Goal: Information Seeking & Learning: Learn about a topic

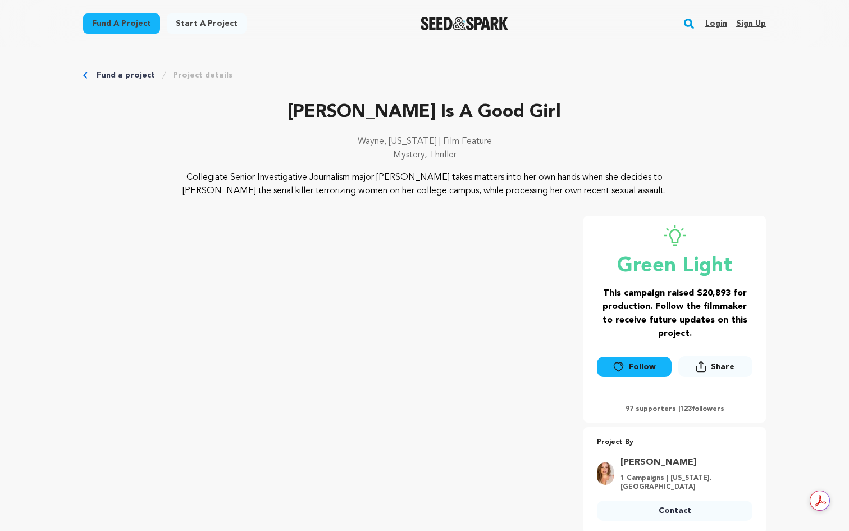
click at [129, 72] on link "Fund a project" at bounding box center [126, 75] width 58 height 11
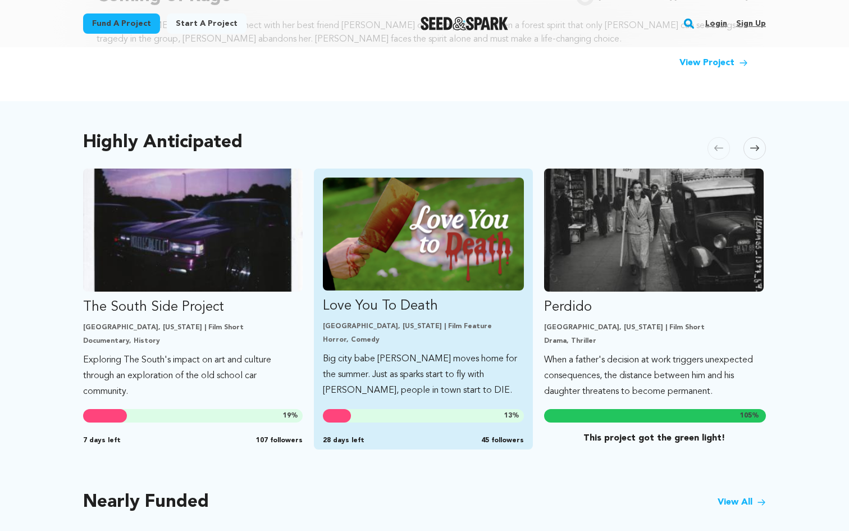
scroll to position [530, 0]
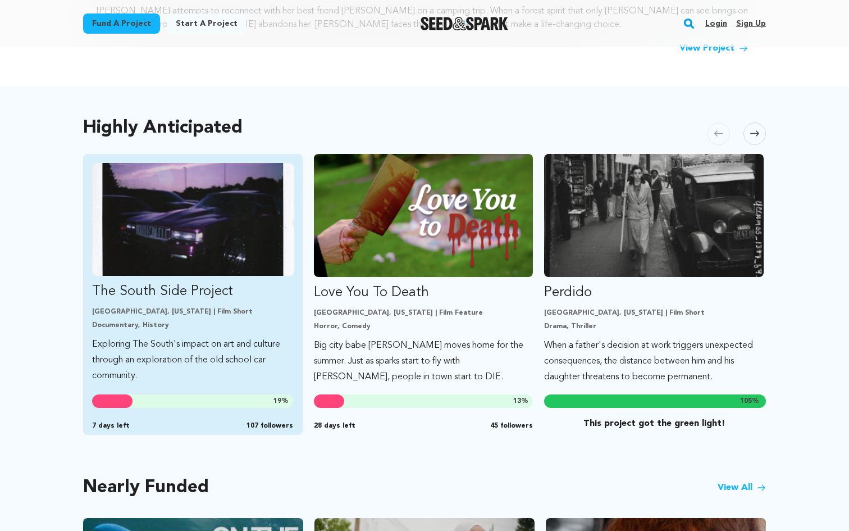
click at [126, 333] on link "The South Side Project Atlanta, Georgia | Film Short Documentary, History Explo…" at bounding box center [193, 273] width 202 height 221
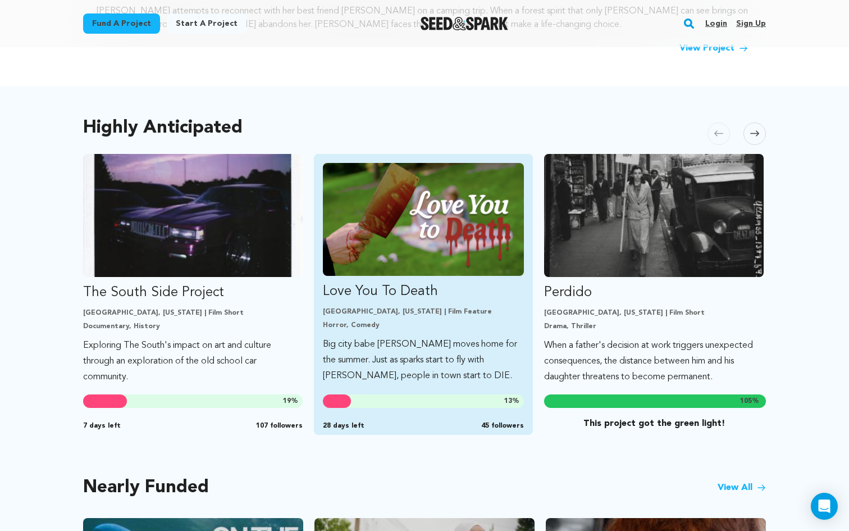
click at [352, 291] on p "Love You To Death" at bounding box center [424, 291] width 202 height 18
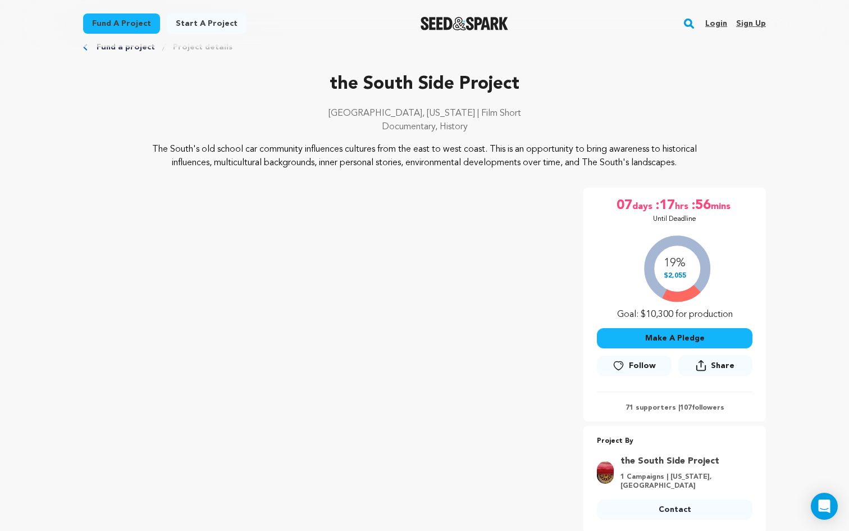
scroll to position [29, 0]
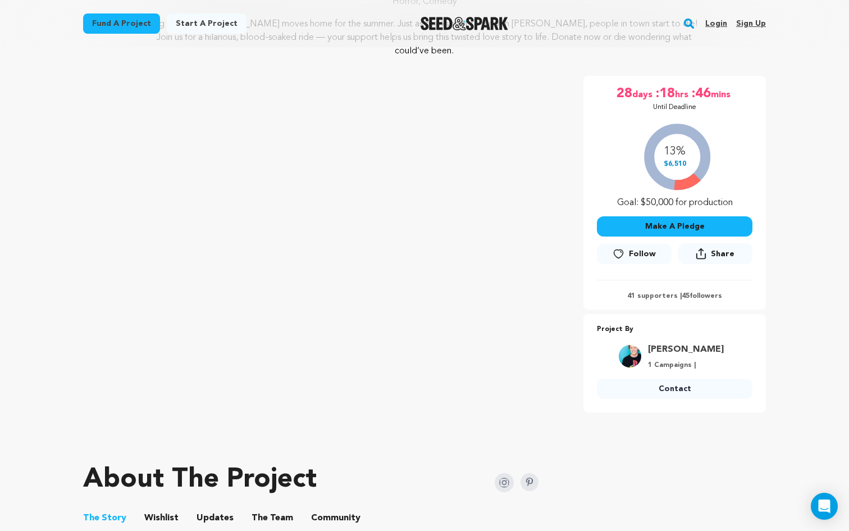
scroll to position [153, 0]
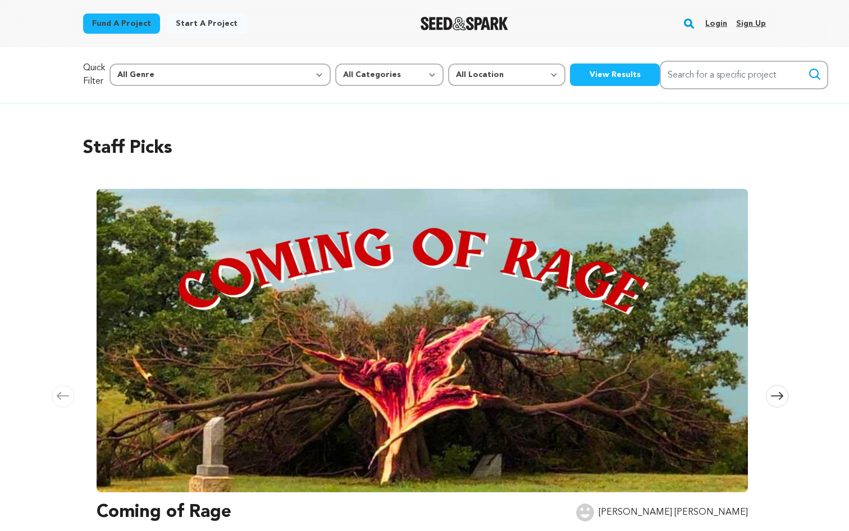
scroll to position [530, 0]
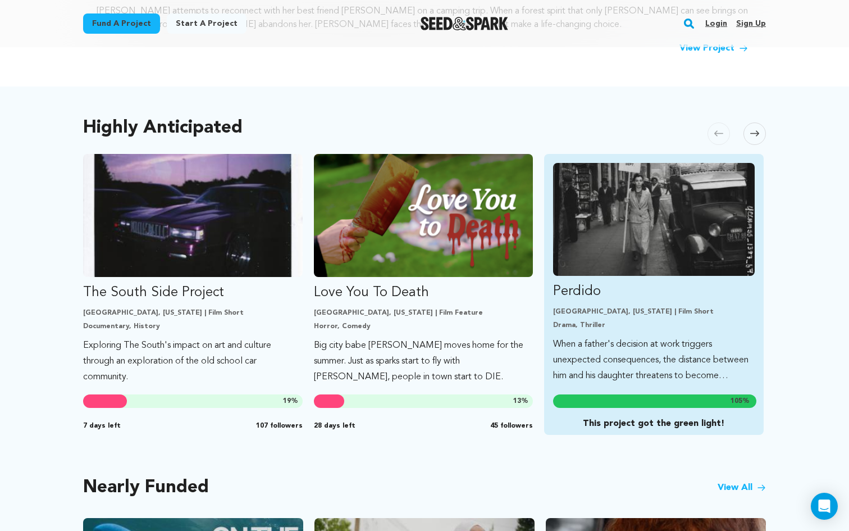
click at [636, 334] on link "Perdido Los Angeles, California | Film Short Drama, Thriller When a father's de…" at bounding box center [654, 273] width 202 height 221
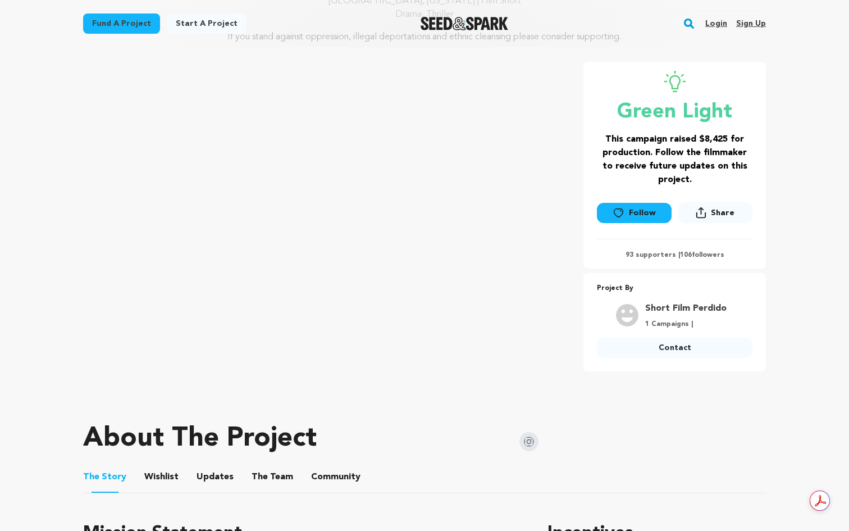
scroll to position [145, 0]
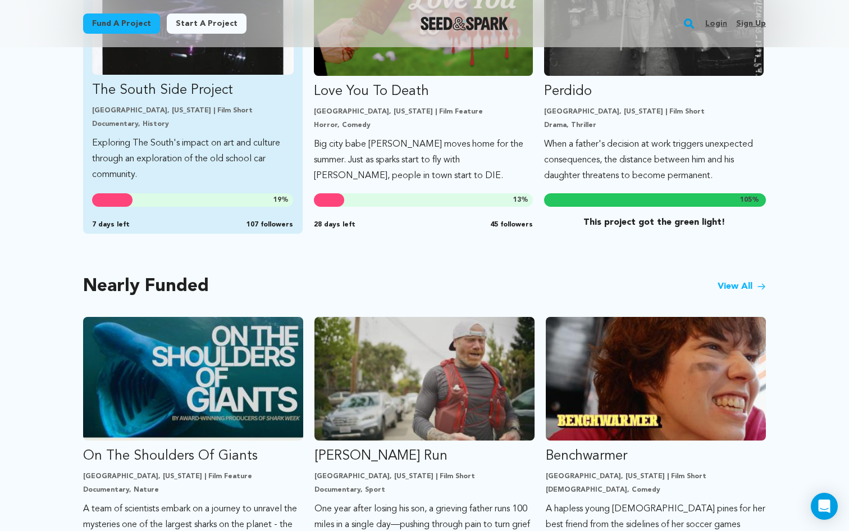
scroll to position [826, 0]
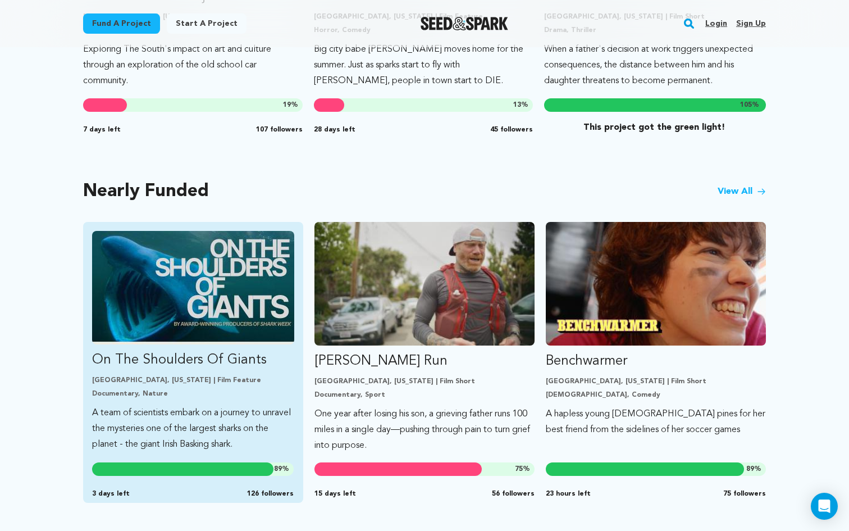
click at [218, 325] on img "Fund On The Shoulders Of Giants" at bounding box center [193, 287] width 202 height 113
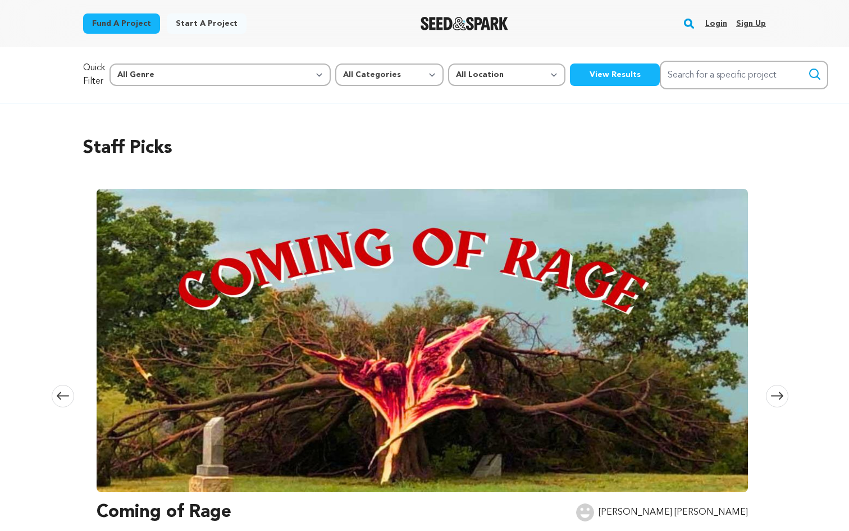
scroll to position [826, 0]
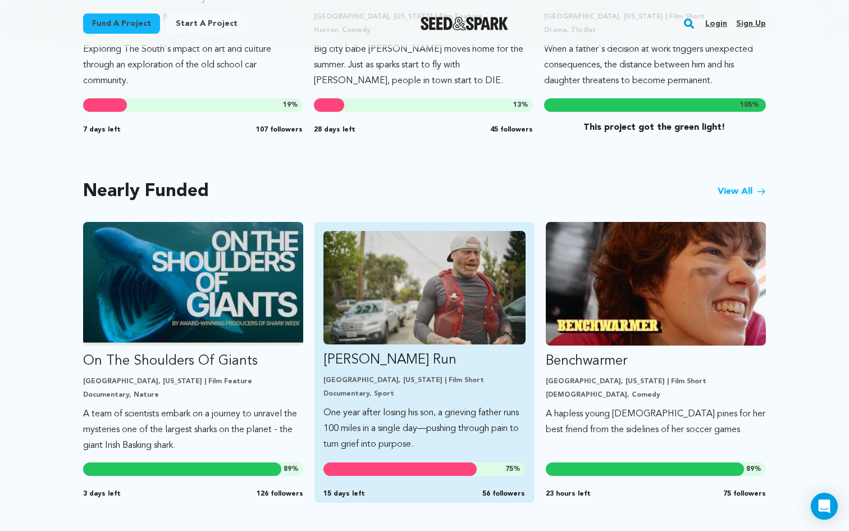
click at [484, 410] on p "One year after losing his son, a grieving father runs 100 miles in a single day…" at bounding box center [424, 428] width 202 height 47
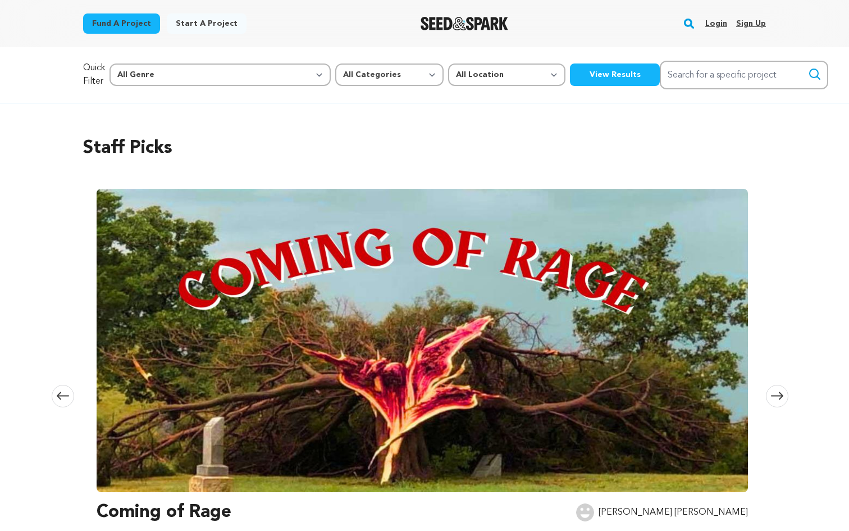
scroll to position [826, 0]
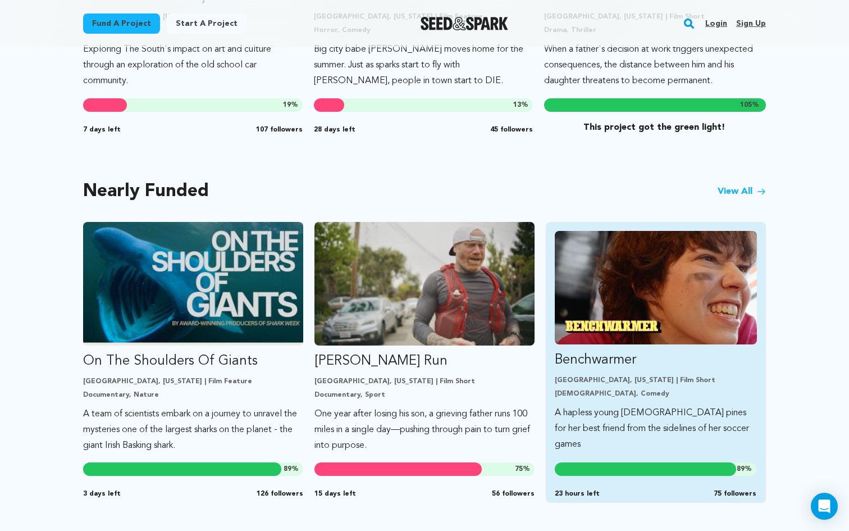
click at [691, 408] on p "A hapless young [DEMOGRAPHIC_DATA] pines for her best friend from the sidelines…" at bounding box center [656, 428] width 202 height 47
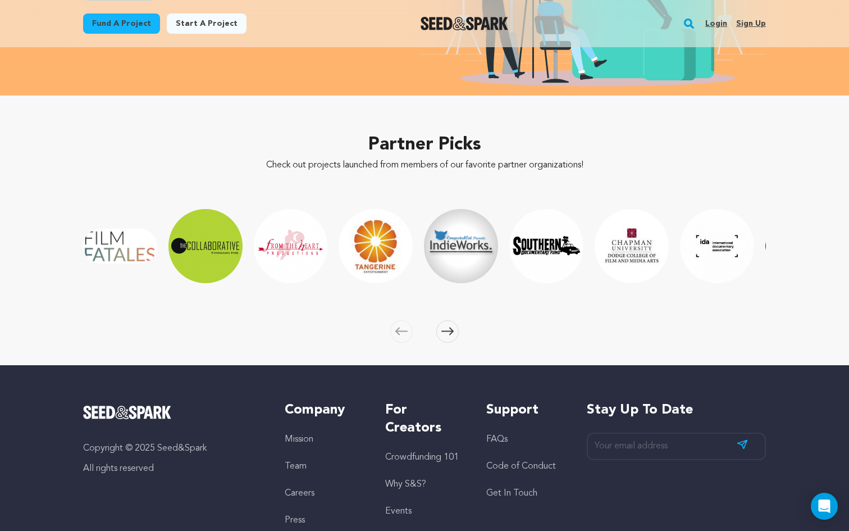
scroll to position [1626, 0]
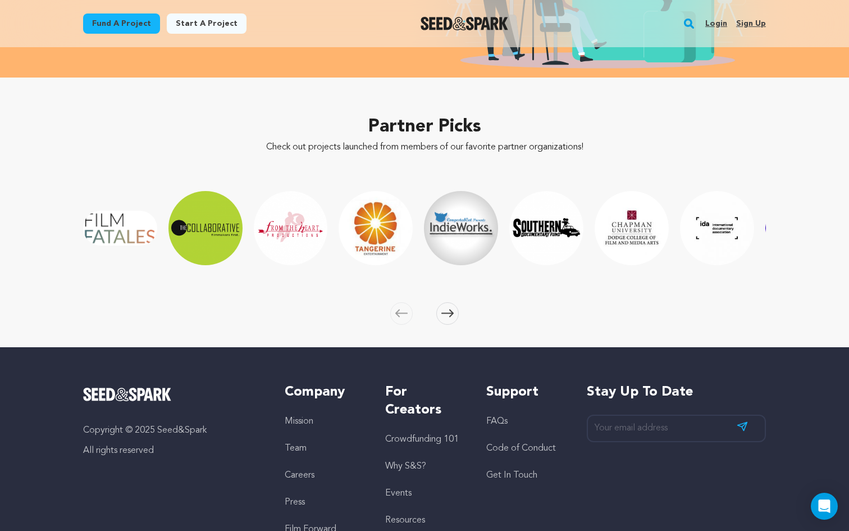
click at [455, 314] on span at bounding box center [447, 313] width 22 height 22
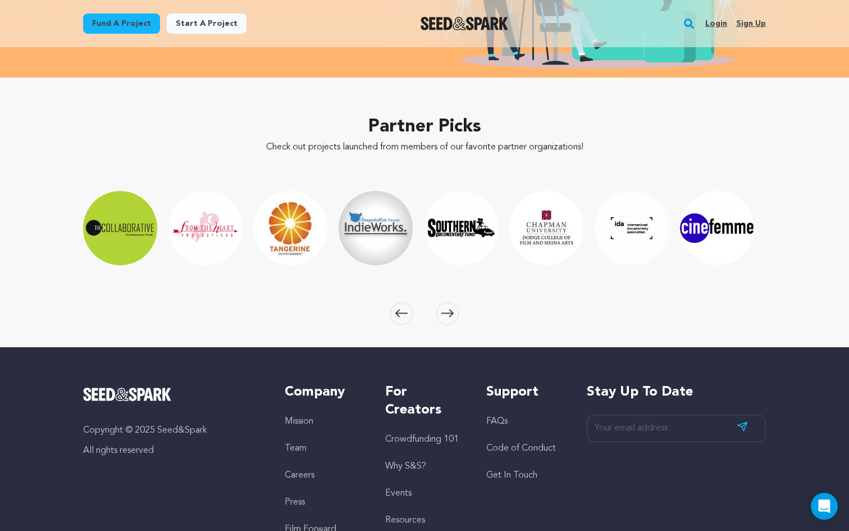
click at [455, 314] on span at bounding box center [447, 313] width 22 height 22
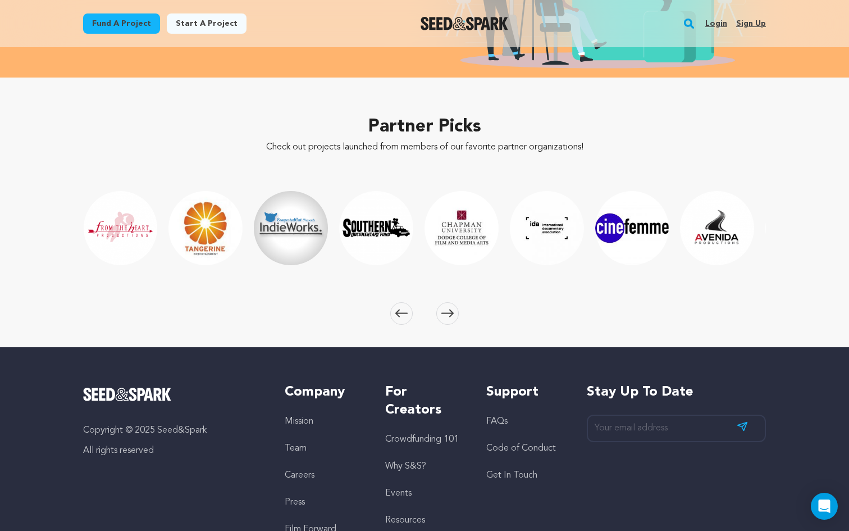
click at [455, 314] on span at bounding box center [447, 313] width 22 height 22
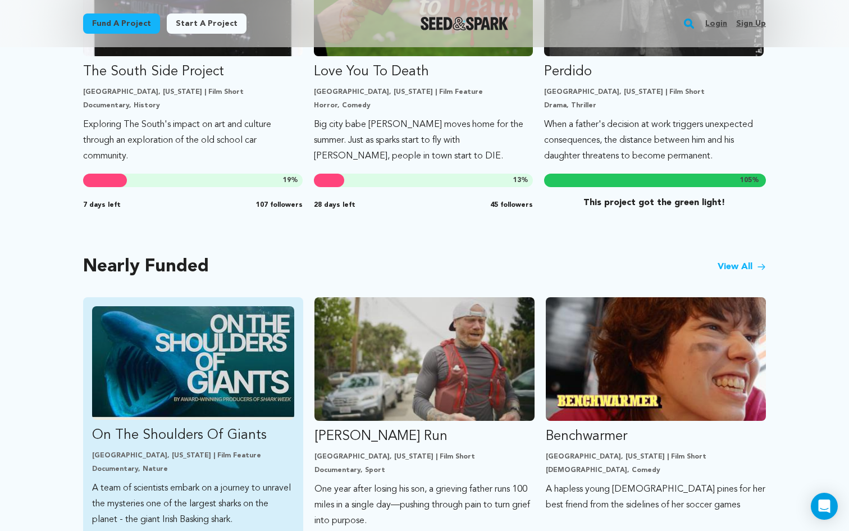
scroll to position [757, 0]
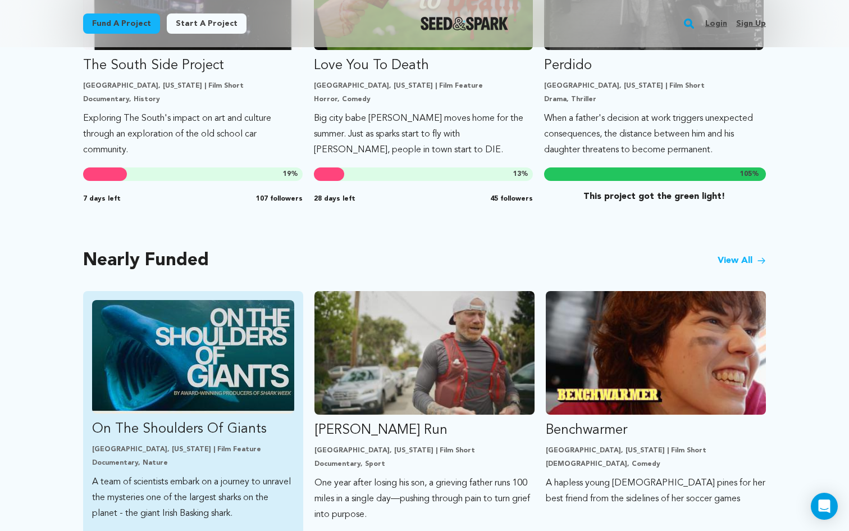
click at [254, 343] on img "Fund On The Shoulders Of Giants" at bounding box center [193, 356] width 202 height 113
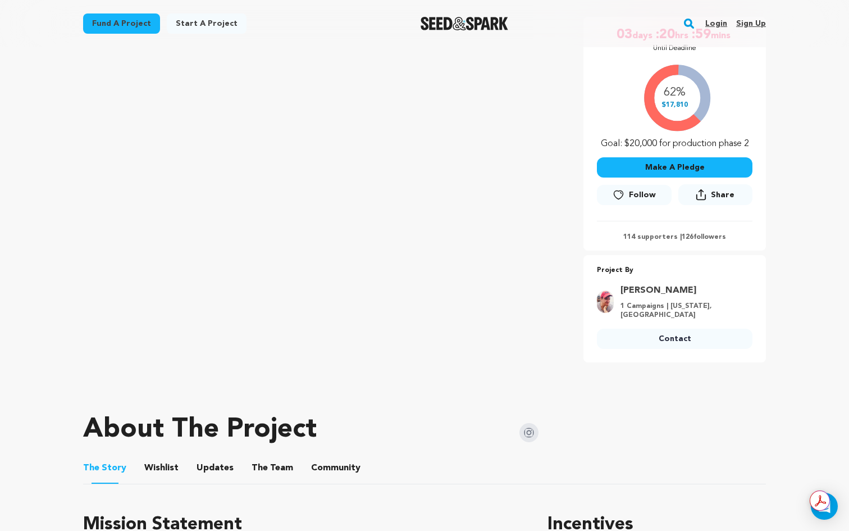
scroll to position [217, 0]
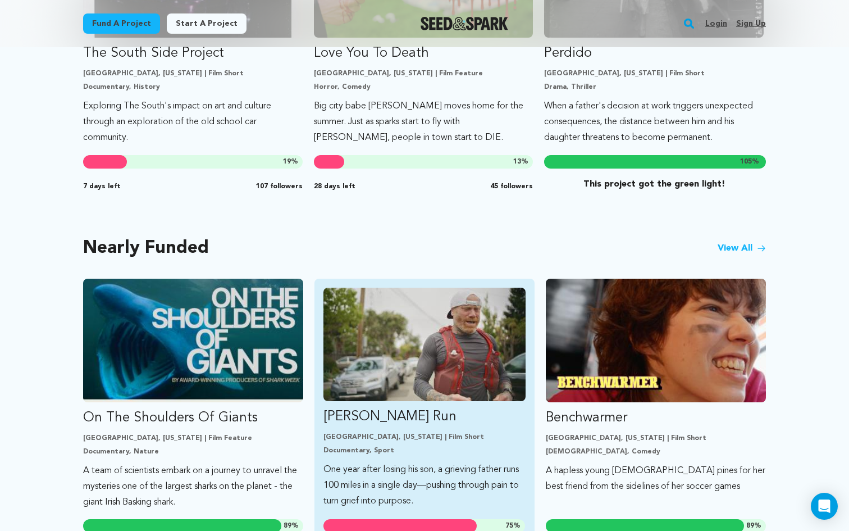
scroll to position [698, 0]
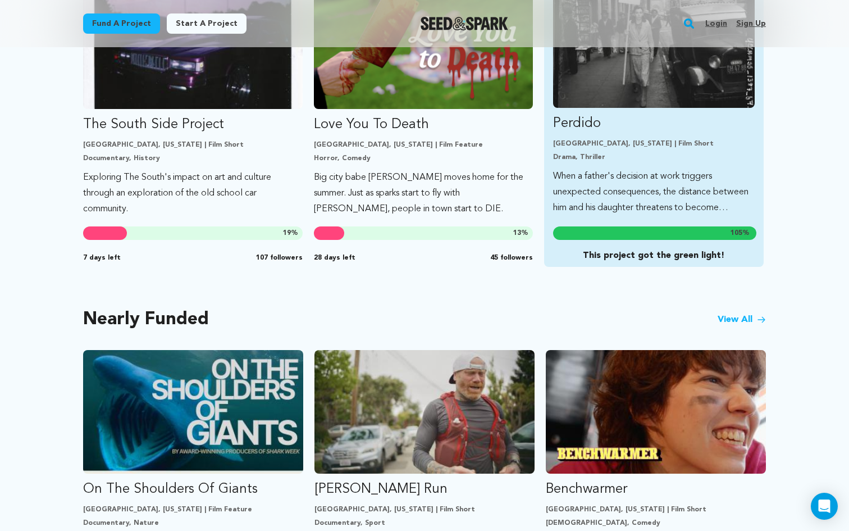
click at [667, 156] on p "Drama, Thriller" at bounding box center [654, 157] width 202 height 9
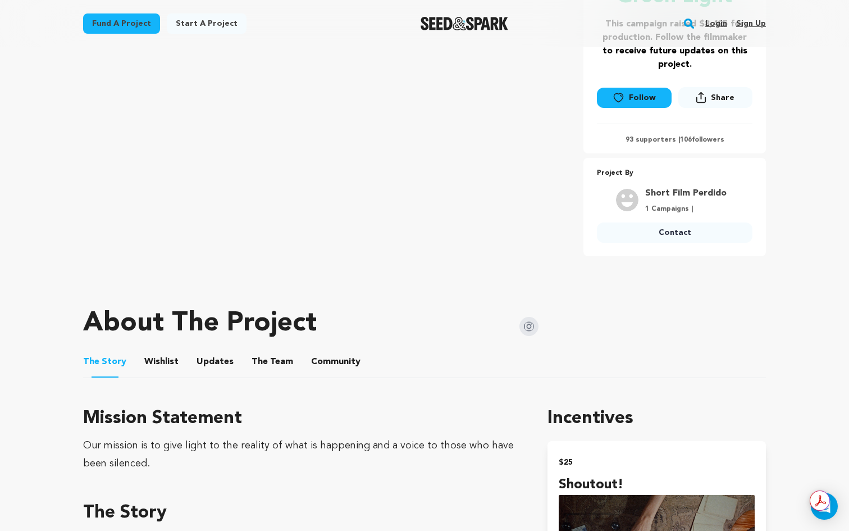
scroll to position [275, 0]
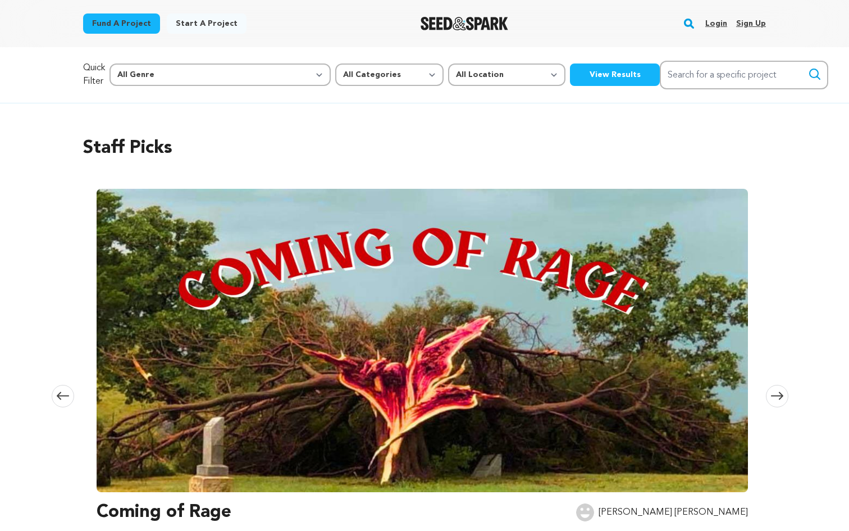
scroll to position [698, 0]
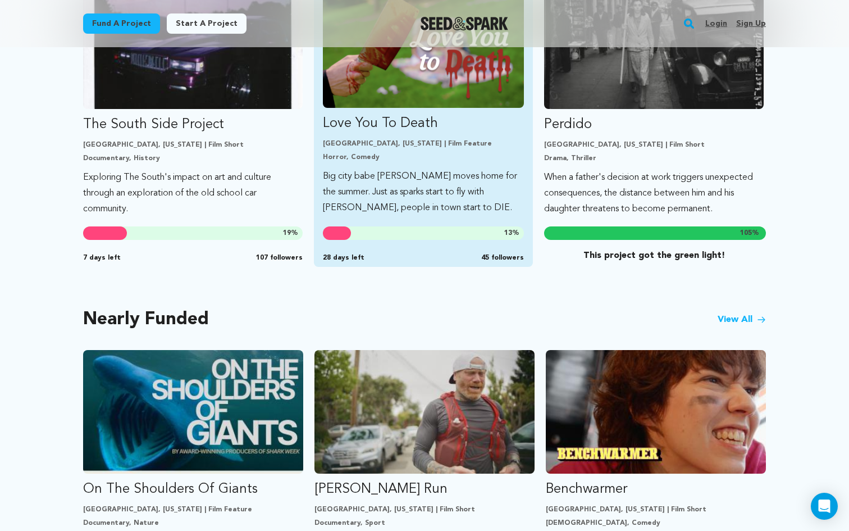
click at [449, 144] on p "[GEOGRAPHIC_DATA], [US_STATE] | Film Feature" at bounding box center [424, 143] width 202 height 9
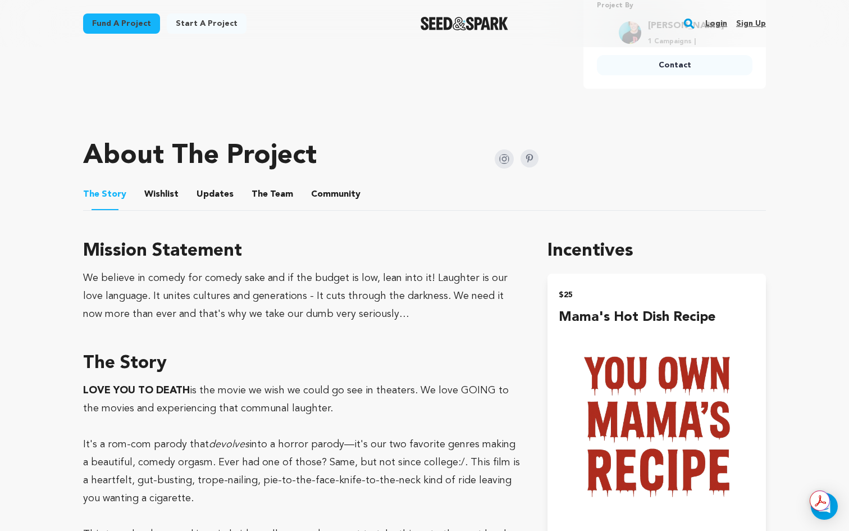
scroll to position [477, 0]
click at [259, 188] on button "The Team" at bounding box center [272, 195] width 27 height 27
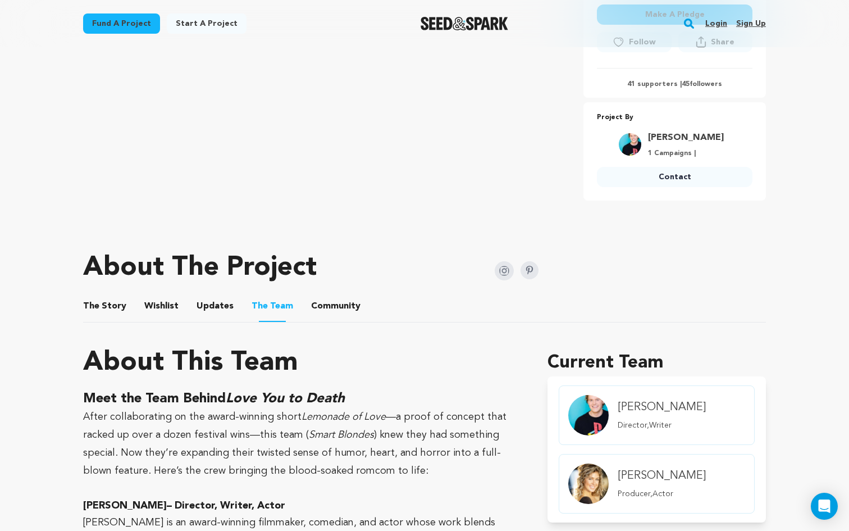
scroll to position [385, 0]
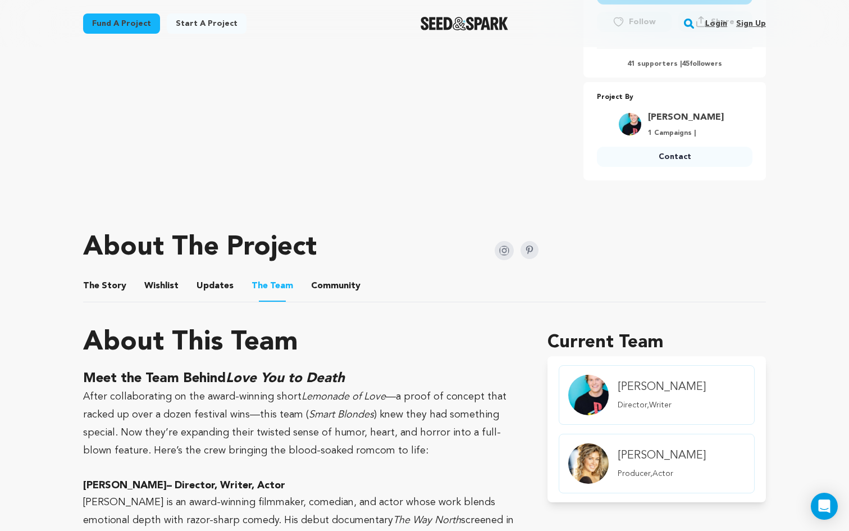
click at [325, 280] on button "Community" at bounding box center [335, 288] width 27 height 27
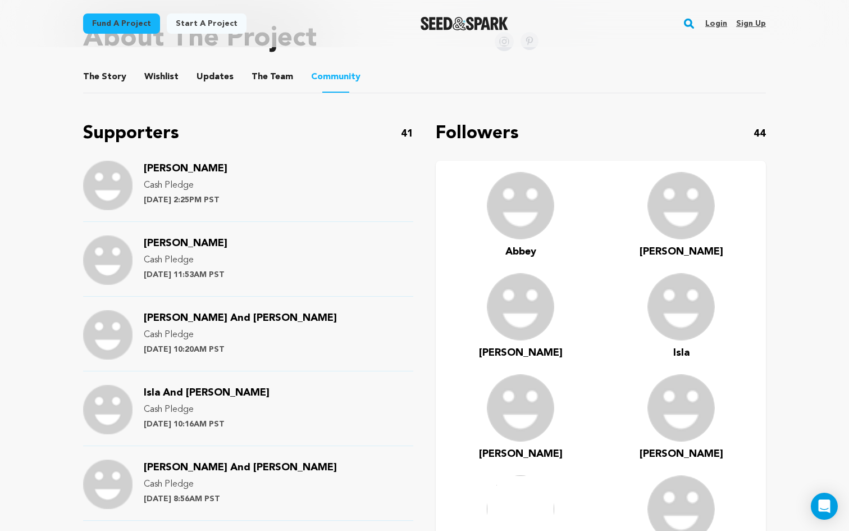
scroll to position [609, 0]
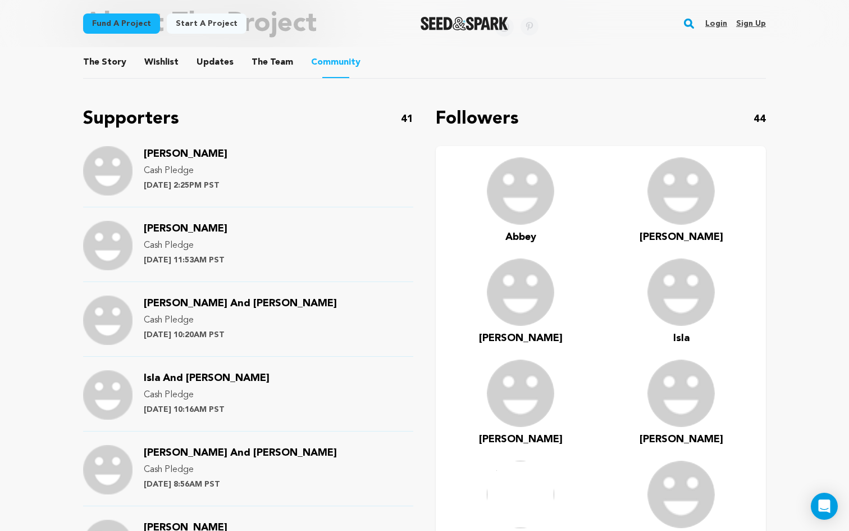
click at [209, 71] on button "Updates" at bounding box center [215, 64] width 27 height 27
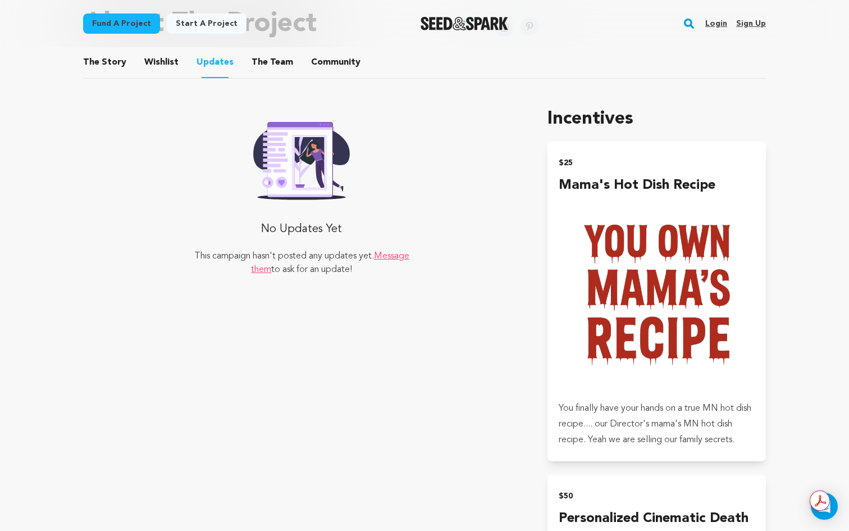
click at [322, 61] on button "Community" at bounding box center [335, 64] width 27 height 27
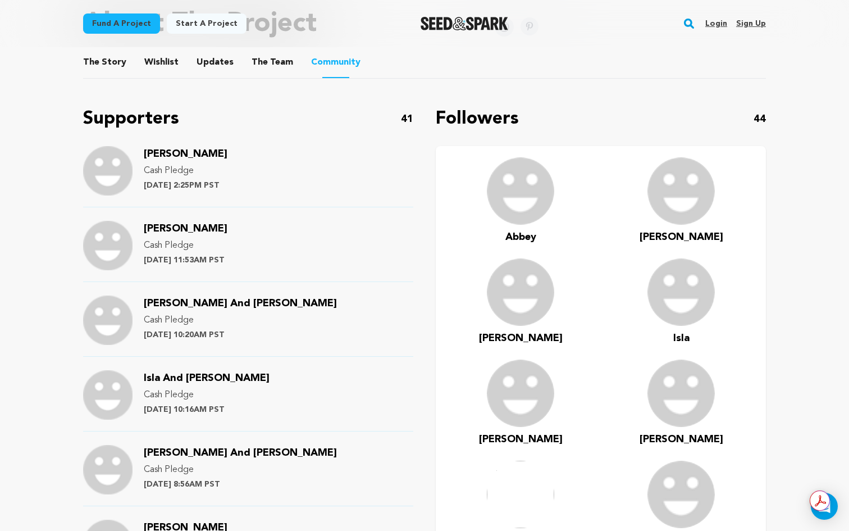
click at [160, 57] on button "Wishlist" at bounding box center [161, 64] width 27 height 27
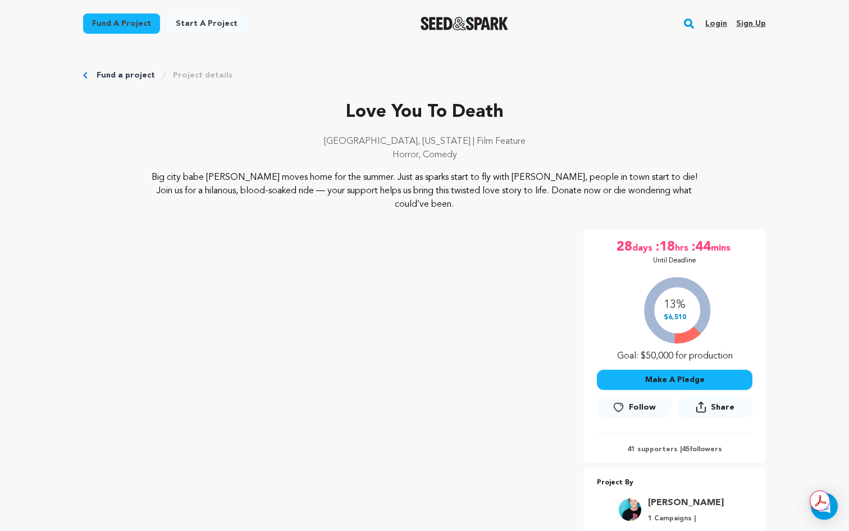
click at [116, 73] on link "Fund a project" at bounding box center [126, 75] width 58 height 11
